Goal: Task Accomplishment & Management: Use online tool/utility

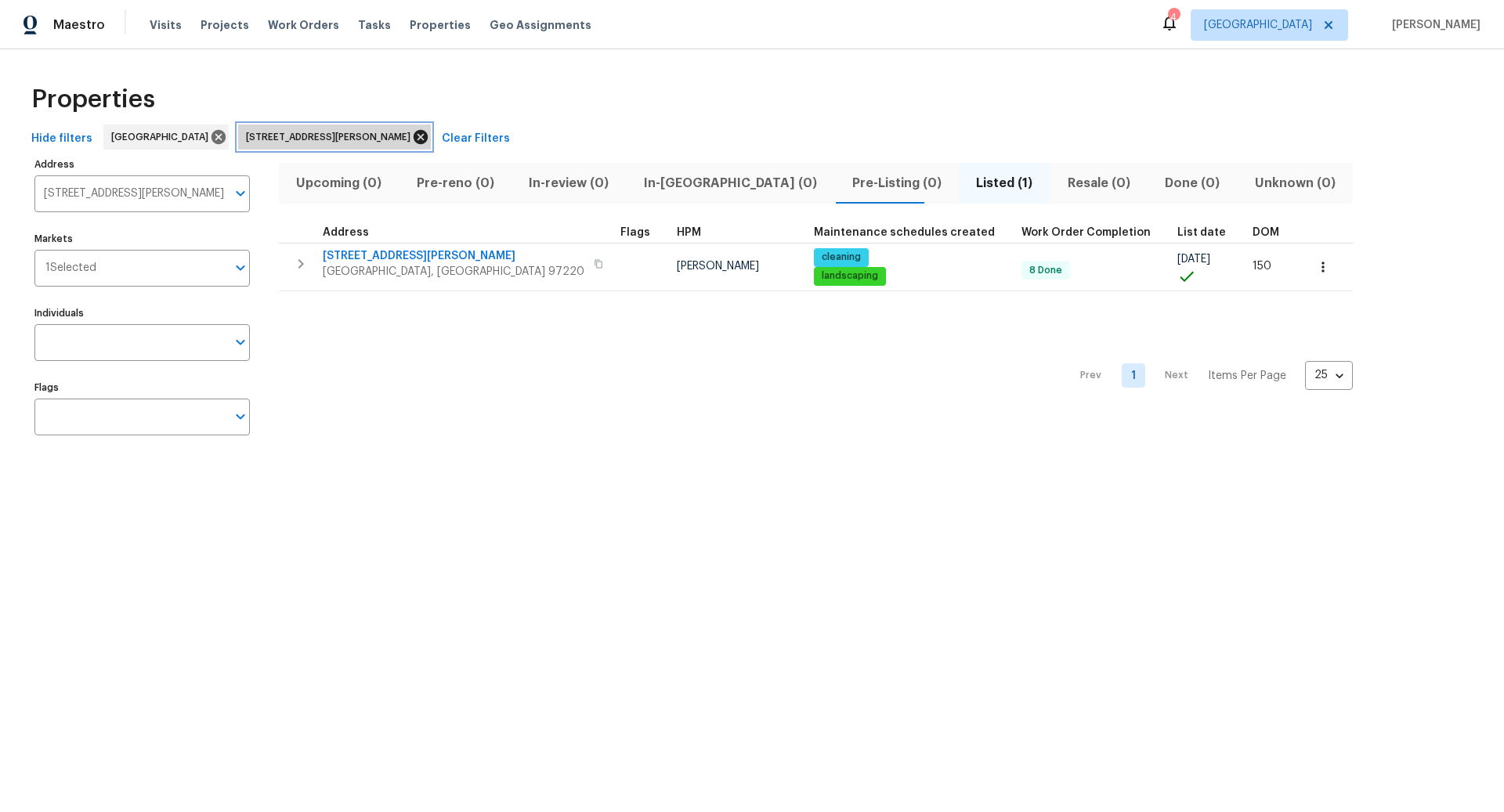
click at [413, 135] on icon at bounding box center [421, 137] width 14 height 14
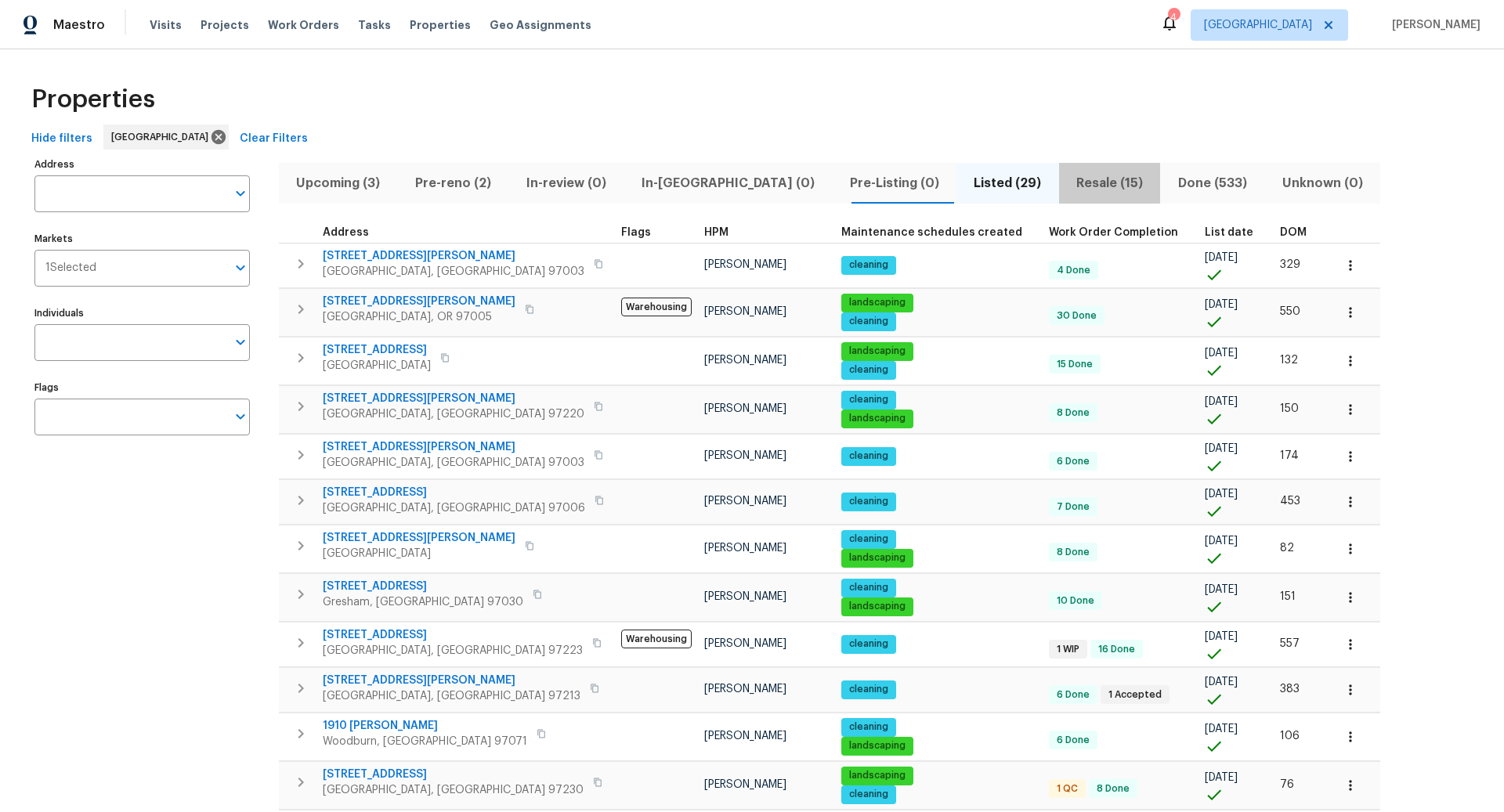
click at [1068, 183] on span "Resale (15)" at bounding box center [1110, 183] width 83 height 22
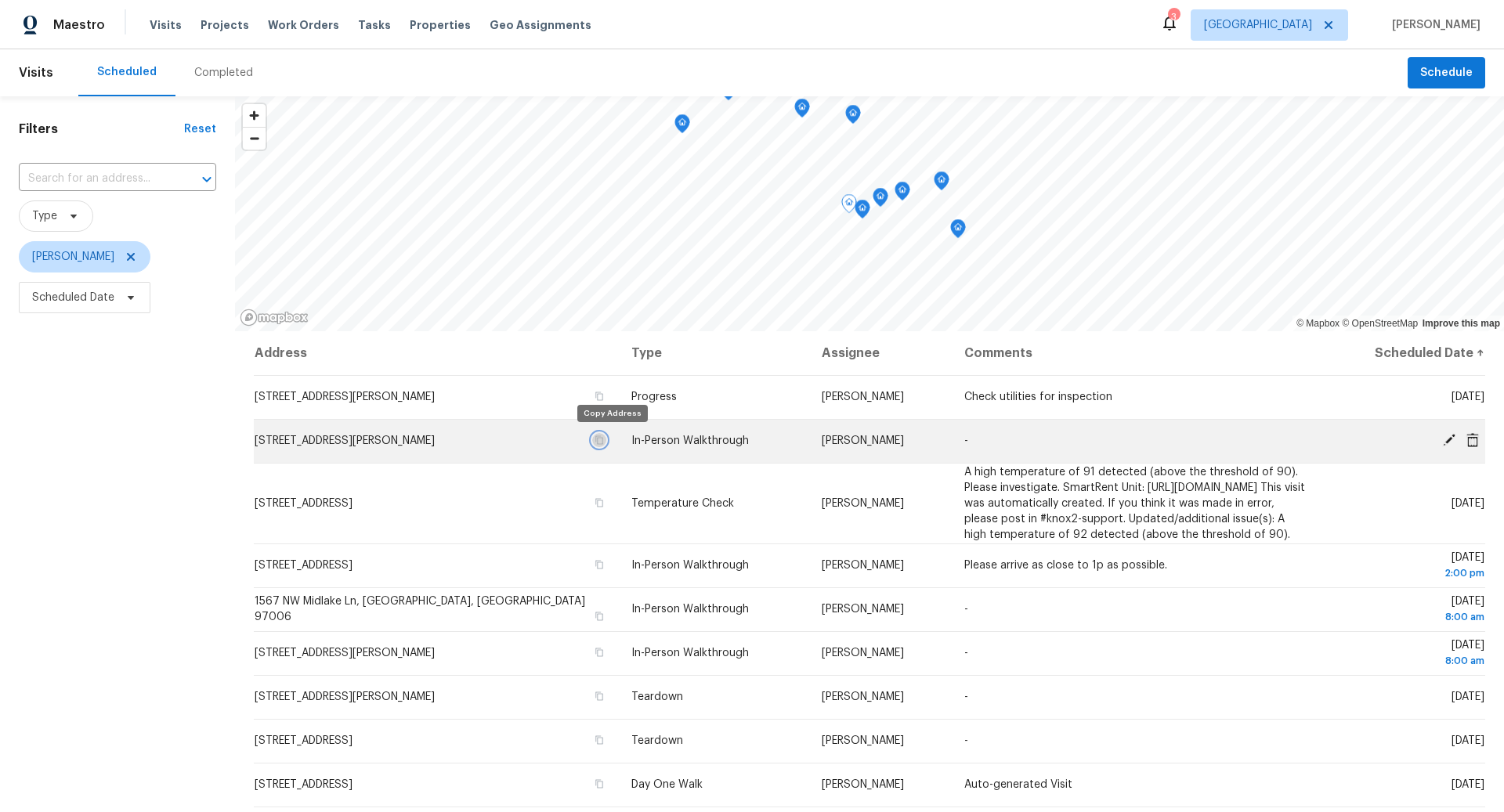
click at [603, 441] on icon "button" at bounding box center [599, 439] width 9 height 9
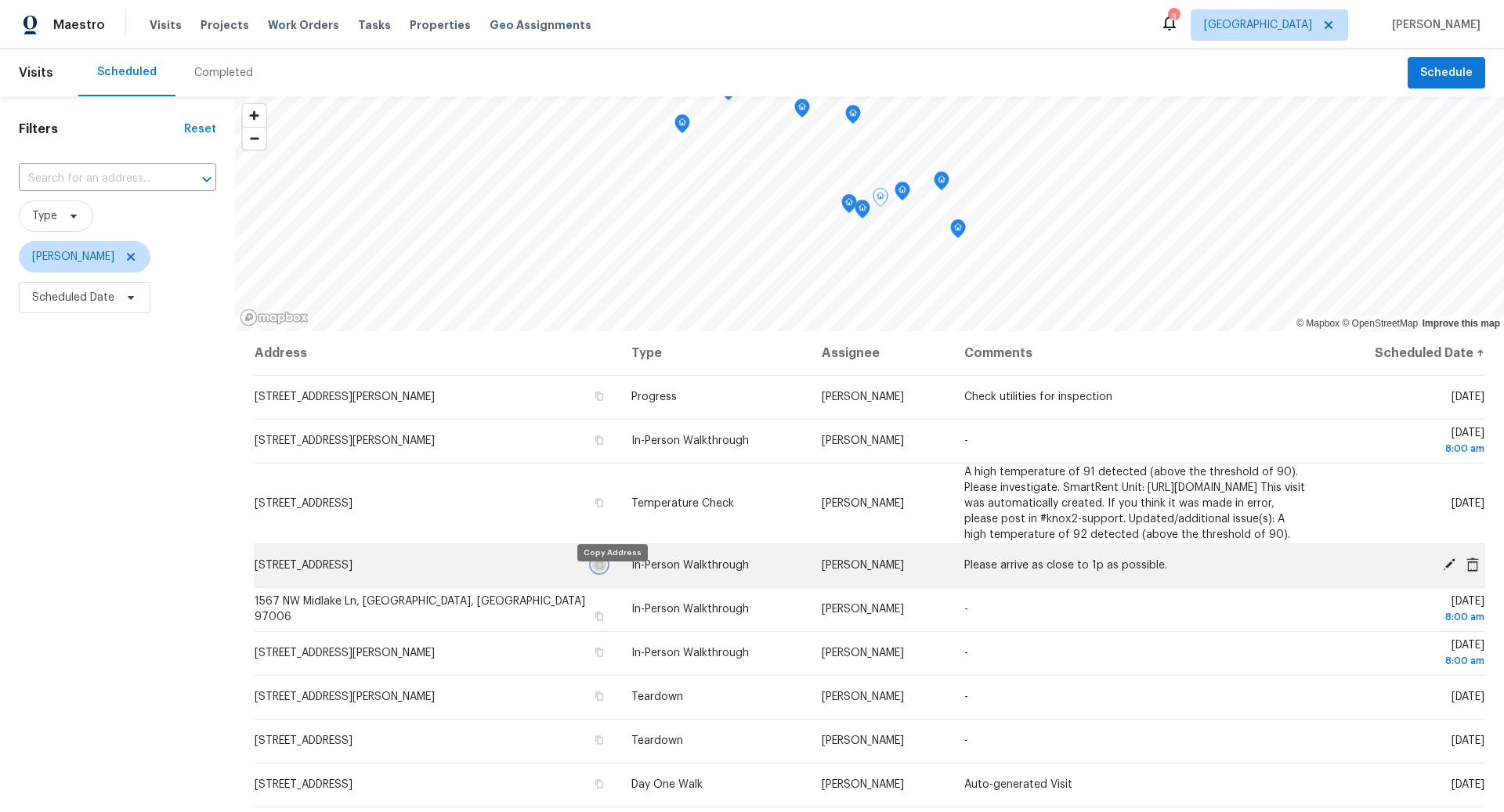
click at [603, 569] on icon "button" at bounding box center [599, 564] width 9 height 9
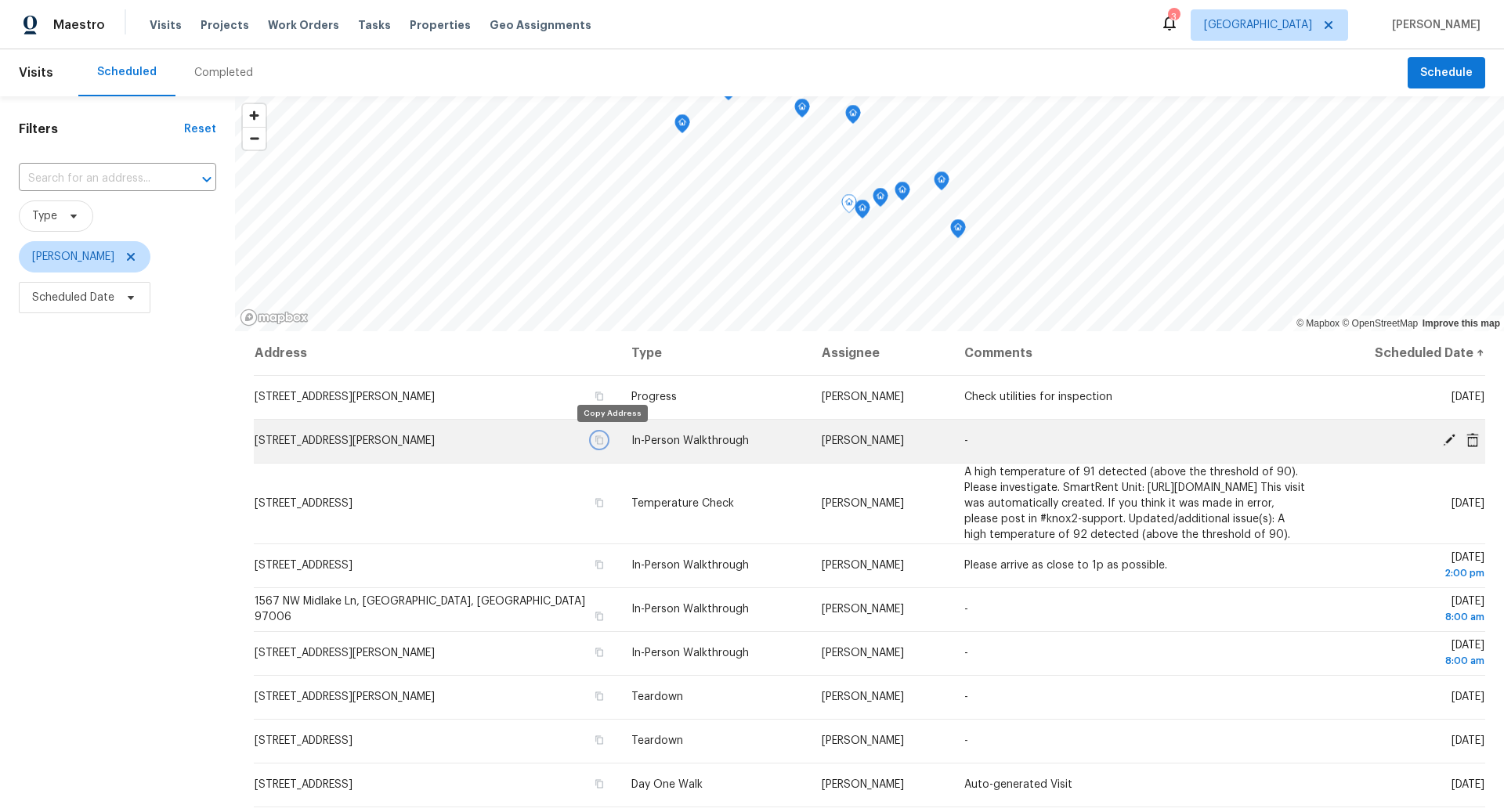
click at [603, 441] on icon "button" at bounding box center [599, 439] width 9 height 9
